Goal: Check status: Check status

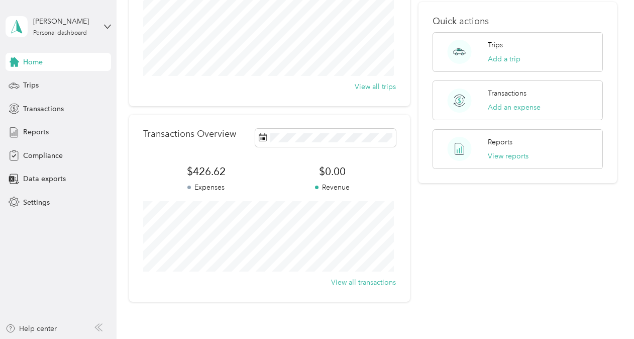
scroll to position [151, 0]
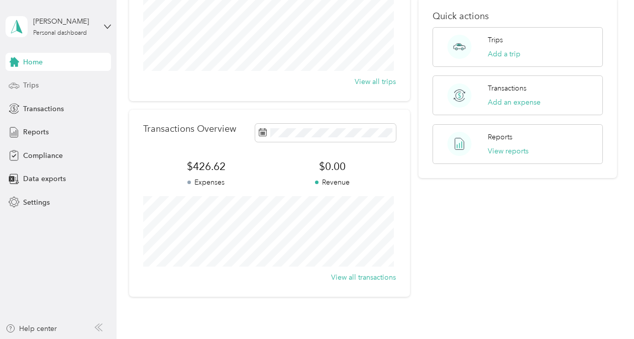
click at [28, 86] on span "Trips" at bounding box center [31, 85] width 16 height 11
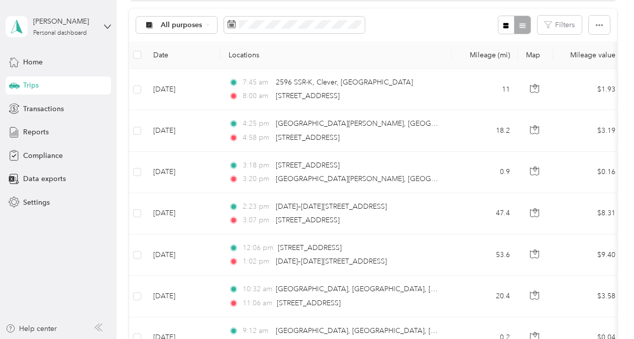
scroll to position [50, 0]
